Goal: Task Accomplishment & Management: Use online tool/utility

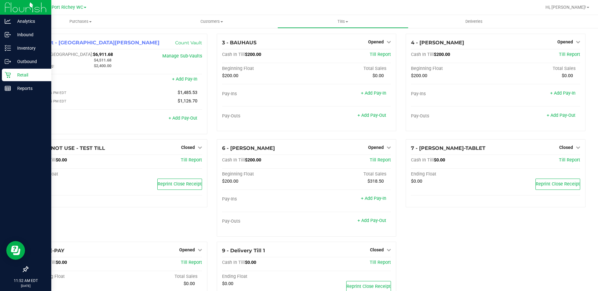
click at [16, 74] on p "Retail" at bounding box center [30, 75] width 38 height 8
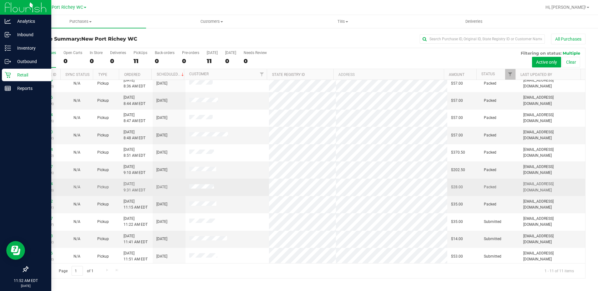
scroll to position [7, 0]
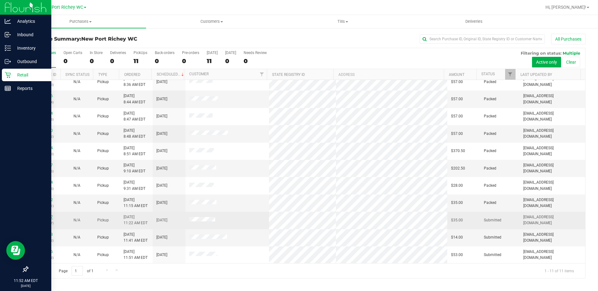
click at [45, 216] on link "11827867" at bounding box center [44, 217] width 18 height 4
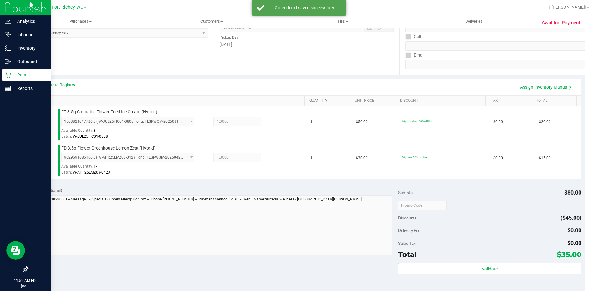
scroll to position [250, 0]
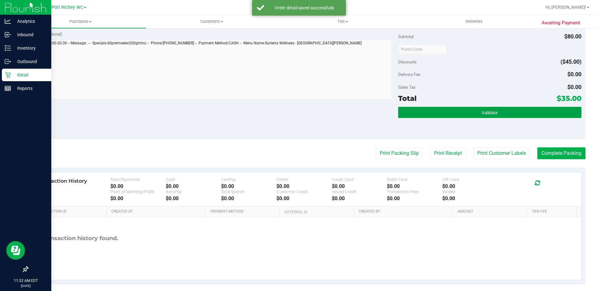
drag, startPoint x: 503, startPoint y: 111, endPoint x: 503, endPoint y: 138, distance: 27.2
click at [503, 111] on button "Validate" at bounding box center [489, 112] width 183 height 11
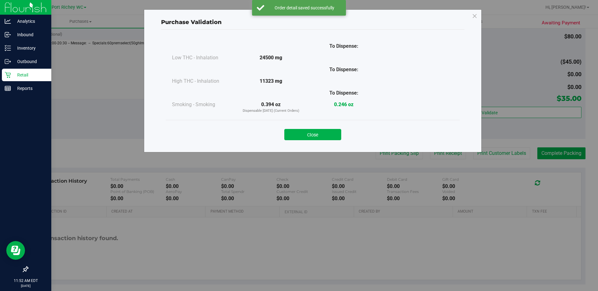
click at [505, 163] on div "Purchase Validation To Dispense: Low THC - Inhalation 24500 mg" at bounding box center [301, 145] width 602 height 291
click at [331, 131] on button "Close" at bounding box center [312, 134] width 57 height 11
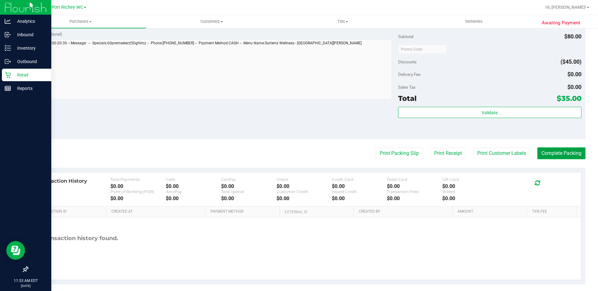
click at [577, 152] on button "Complete Packing" at bounding box center [561, 154] width 48 height 12
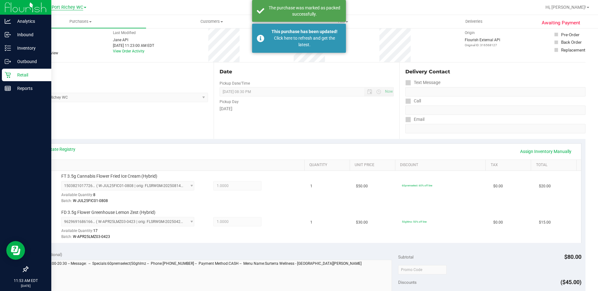
scroll to position [0, 0]
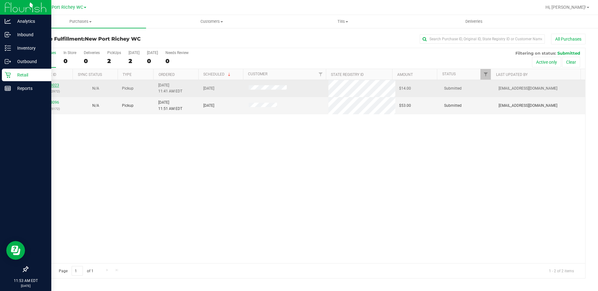
click at [43, 87] on link "11828023" at bounding box center [51, 85] width 18 height 4
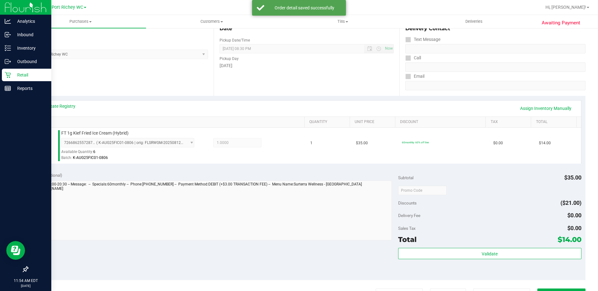
scroll to position [156, 0]
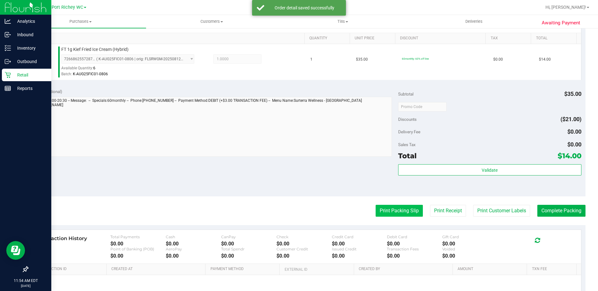
click at [410, 213] on button "Print Packing Slip" at bounding box center [398, 211] width 47 height 12
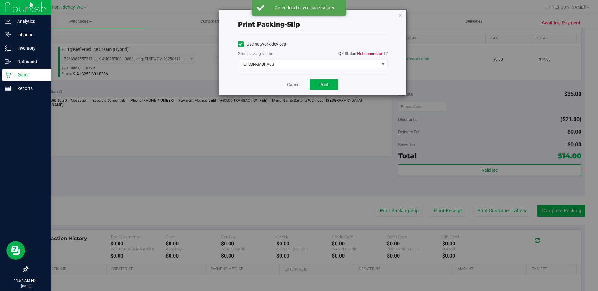
click at [306, 59] on div "Use network devices Send packing-slip to: QZ Status: Not connected EPSON-BAUHAU…" at bounding box center [312, 54] width 149 height 30
click at [305, 69] on span "EPSON-BAUHAUS" at bounding box center [312, 64] width 149 height 9
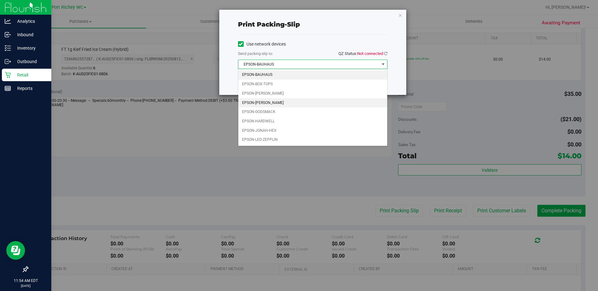
click at [269, 100] on li "EPSON-[PERSON_NAME]" at bounding box center [312, 102] width 149 height 9
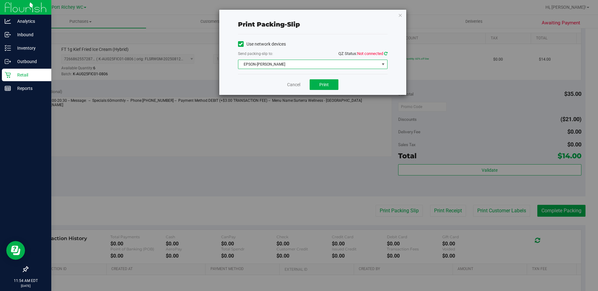
click at [385, 53] on icon at bounding box center [385, 54] width 3 height 4
click at [328, 89] on button "Print" at bounding box center [324, 84] width 29 height 11
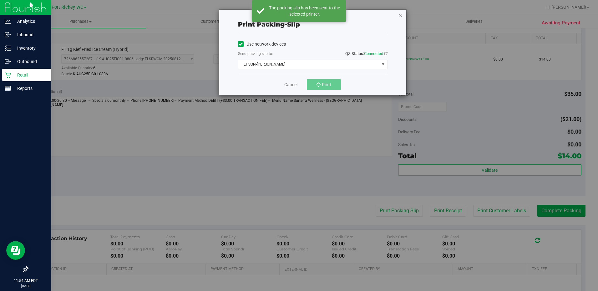
click at [398, 15] on icon "button" at bounding box center [400, 15] width 4 height 8
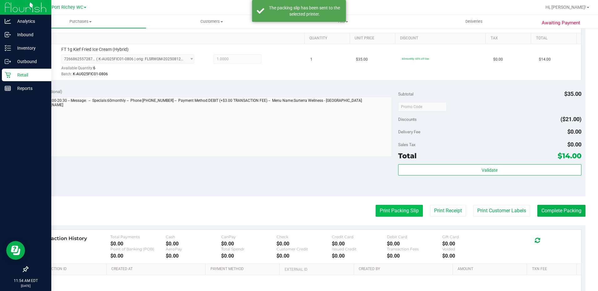
click at [401, 208] on button "Print Packing Slip" at bounding box center [398, 211] width 47 height 12
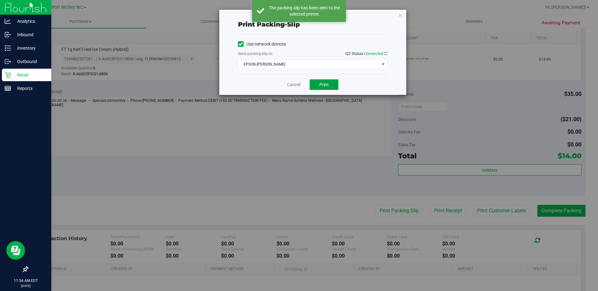
click at [325, 84] on span "Print" at bounding box center [323, 84] width 9 height 5
click at [285, 83] on link "Cancel" at bounding box center [290, 85] width 13 height 7
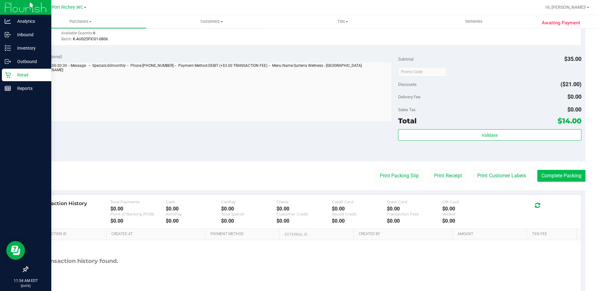
scroll to position [220, 0]
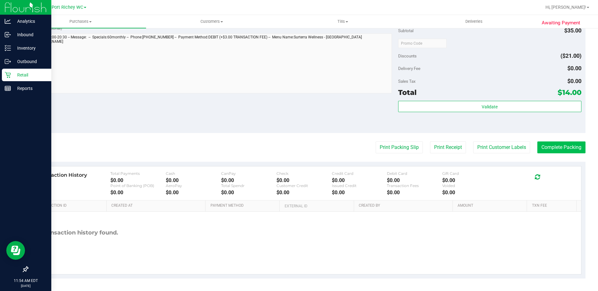
click at [555, 143] on button "Complete Packing" at bounding box center [561, 148] width 48 height 12
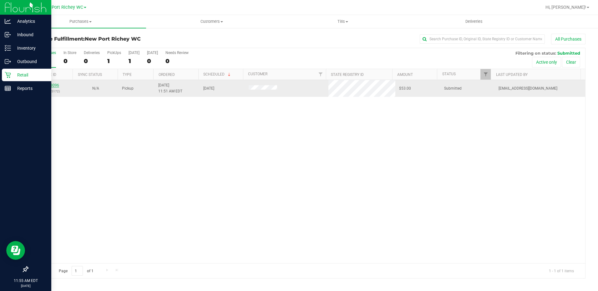
click at [57, 84] on link "11828096" at bounding box center [51, 85] width 18 height 4
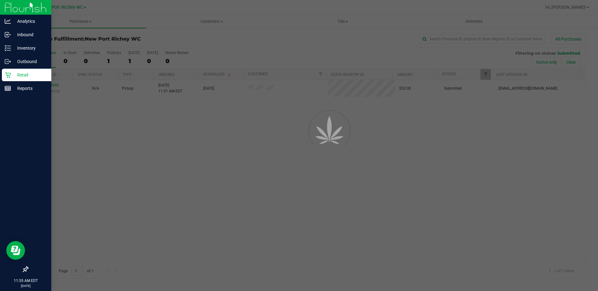
click at [159, 185] on div at bounding box center [299, 145] width 598 height 291
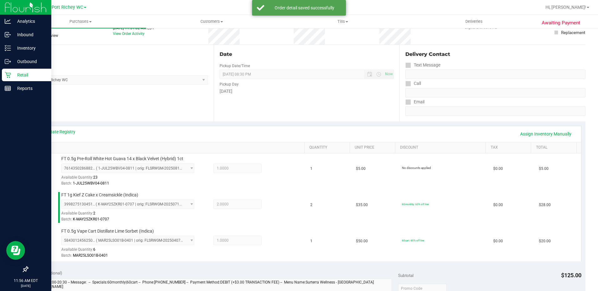
scroll to position [188, 0]
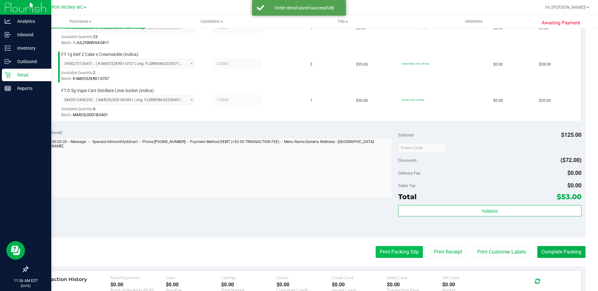
click at [379, 253] on button "Print Packing Slip" at bounding box center [398, 252] width 47 height 12
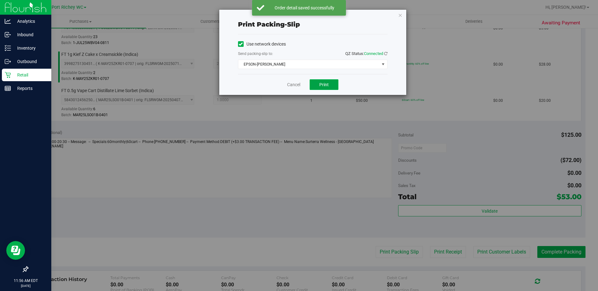
click at [325, 82] on span "Print" at bounding box center [323, 84] width 9 height 5
click at [400, 13] on icon "button" at bounding box center [400, 15] width 4 height 8
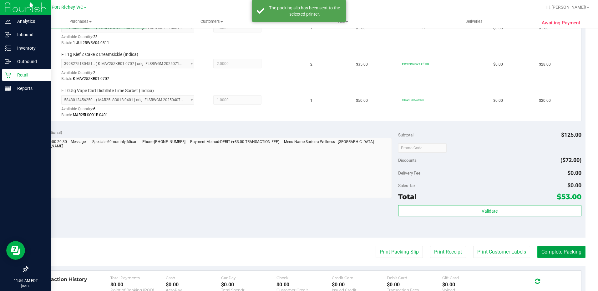
click at [547, 247] on button "Complete Packing" at bounding box center [561, 252] width 48 height 12
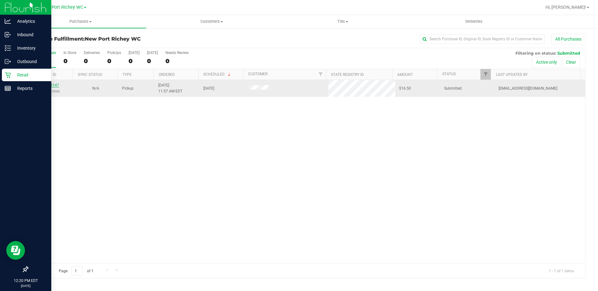
click at [50, 84] on link "11828147" at bounding box center [51, 85] width 18 height 4
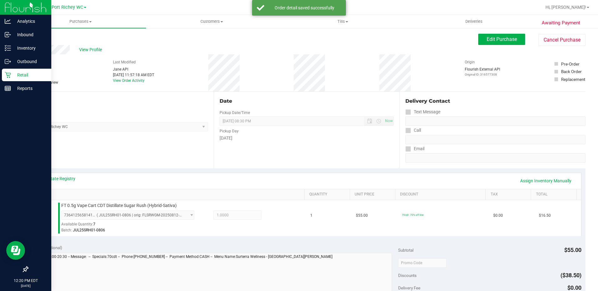
scroll to position [94, 0]
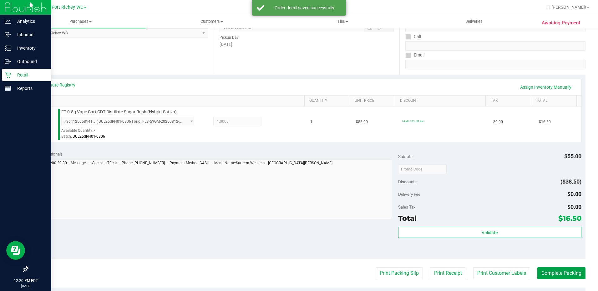
drag, startPoint x: 554, startPoint y: 276, endPoint x: 541, endPoint y: 266, distance: 16.3
click at [554, 276] on button "Complete Packing" at bounding box center [561, 274] width 48 height 12
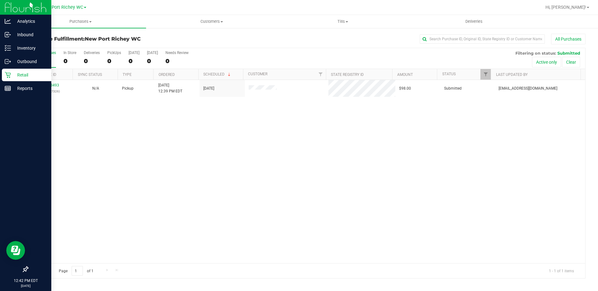
click at [185, 145] on div "11828493 (316587326) N/A Pickup [DATE] 12:39 PM EDT 8/22/2025 $98.00 Submitted …" at bounding box center [306, 172] width 557 height 184
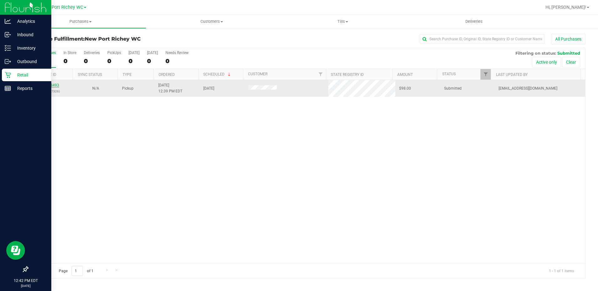
click at [53, 87] on link "11828493" at bounding box center [51, 85] width 18 height 4
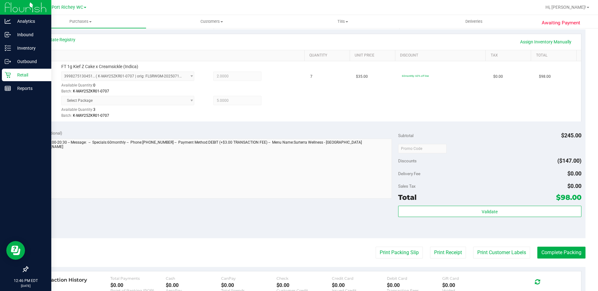
scroll to position [188, 0]
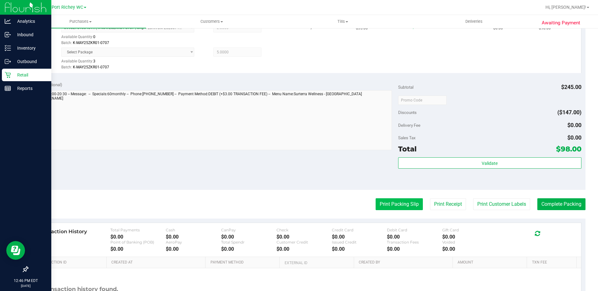
click at [385, 209] on button "Print Packing Slip" at bounding box center [398, 205] width 47 height 12
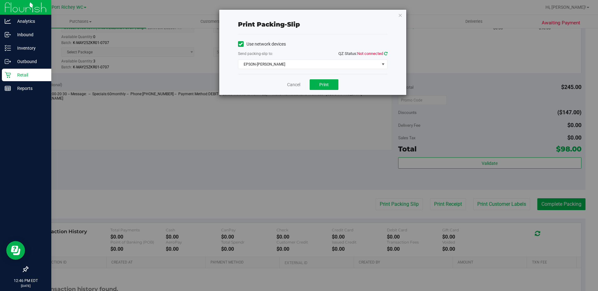
click at [384, 55] on icon at bounding box center [385, 54] width 3 height 4
click at [333, 83] on button "Print" at bounding box center [324, 84] width 29 height 11
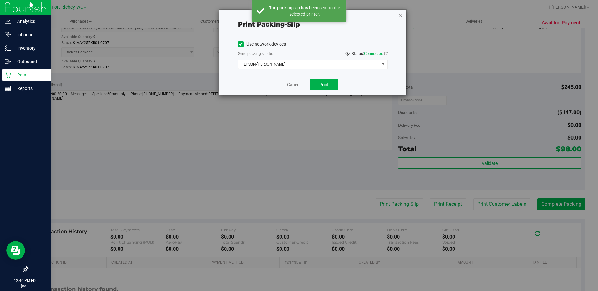
click at [400, 16] on icon "button" at bounding box center [400, 15] width 4 height 8
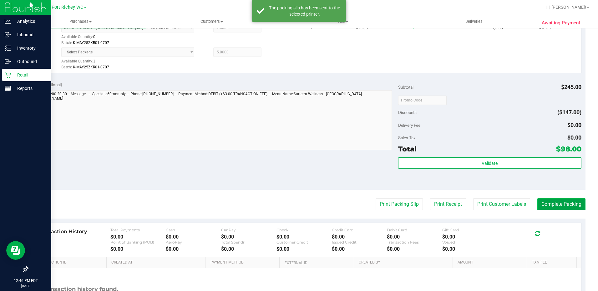
click at [546, 202] on button "Complete Packing" at bounding box center [561, 205] width 48 height 12
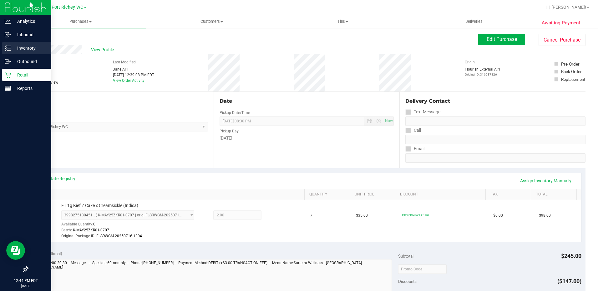
click at [20, 47] on p "Inventory" at bounding box center [30, 48] width 38 height 8
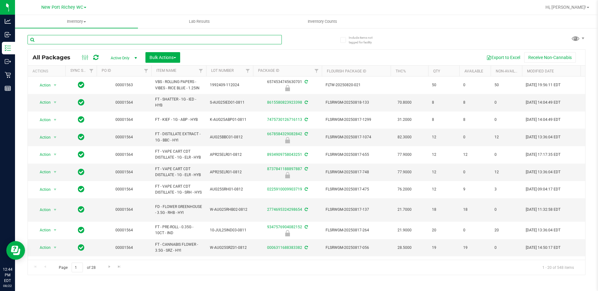
click at [70, 38] on input "text" at bounding box center [155, 39] width 254 height 9
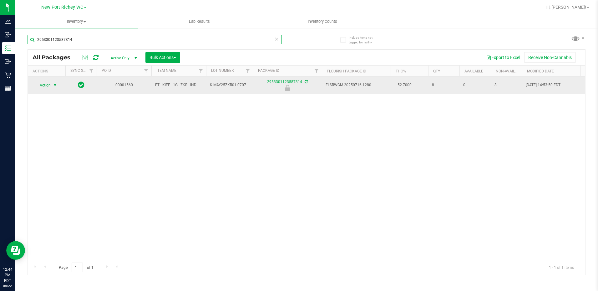
type input "2953301123587314"
click at [52, 85] on span "select" at bounding box center [55, 85] width 8 height 9
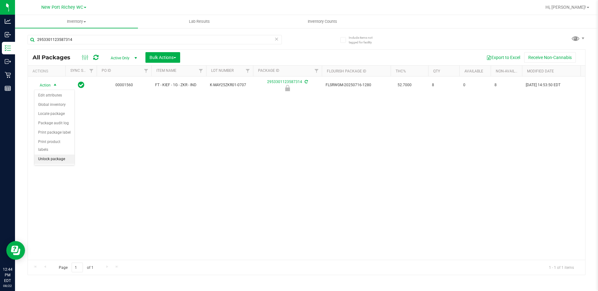
click at [44, 155] on li "Unlock package" at bounding box center [54, 159] width 40 height 9
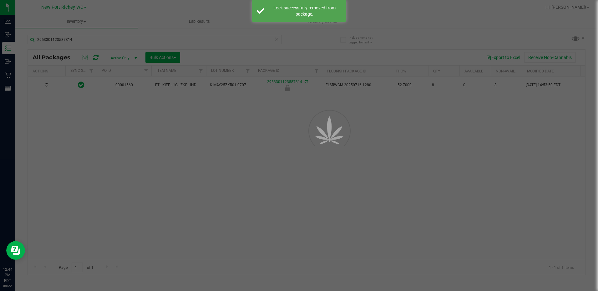
click at [268, 187] on div at bounding box center [299, 145] width 598 height 291
